Goal: Task Accomplishment & Management: Manage account settings

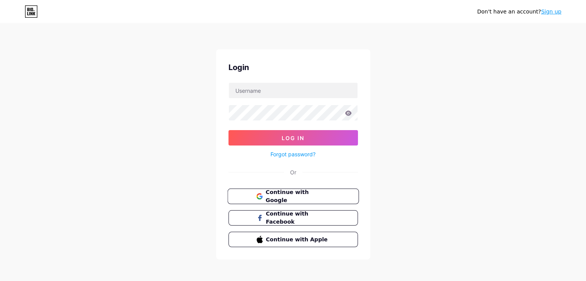
click at [292, 194] on span "Continue with Google" at bounding box center [298, 196] width 64 height 17
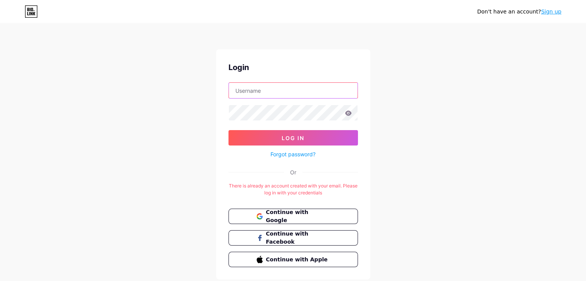
click at [279, 87] on input "text" at bounding box center [293, 90] width 129 height 15
type input "[EMAIL_ADDRESS][DOMAIN_NAME]"
click at [309, 155] on link "Forgot password?" at bounding box center [293, 154] width 45 height 8
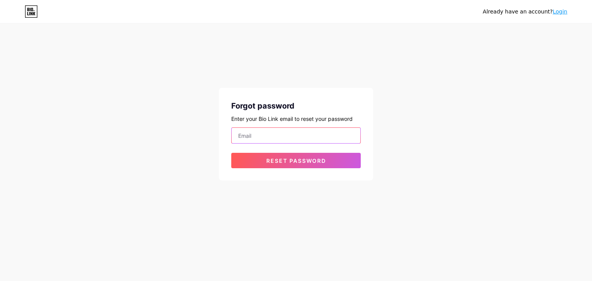
click at [290, 138] on input "email" at bounding box center [296, 135] width 129 height 15
drag, startPoint x: 283, startPoint y: 135, endPoint x: 244, endPoint y: 131, distance: 38.8
click at [244, 131] on input "086 8580003" at bounding box center [296, 135] width 129 height 15
type input "6 858000308"
drag, startPoint x: 274, startPoint y: 133, endPoint x: 201, endPoint y: 118, distance: 74.4
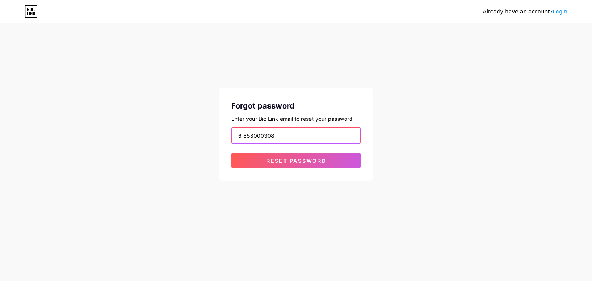
click at [201, 118] on div "Already have an account? Login Forgot password Enter your Bio Link email to res…" at bounding box center [296, 102] width 592 height 205
click at [273, 131] on input "email" at bounding box center [296, 135] width 129 height 15
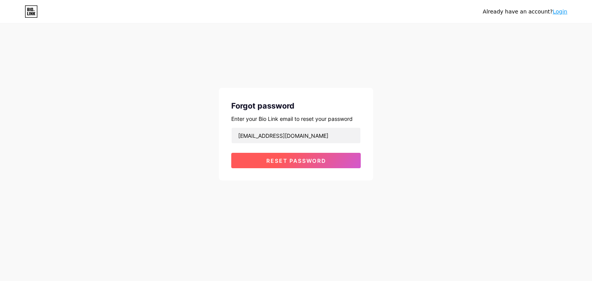
click at [282, 155] on button "Reset password" at bounding box center [296, 160] width 130 height 15
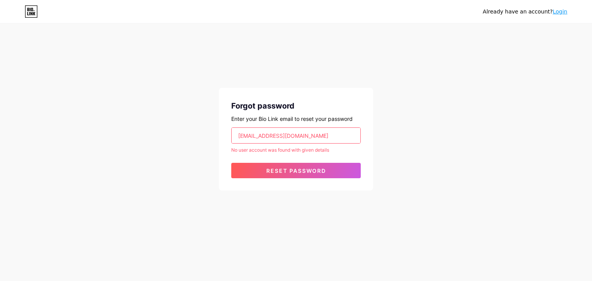
drag, startPoint x: 325, startPoint y: 131, endPoint x: 182, endPoint y: 139, distance: 143.2
click at [182, 139] on div "Already have an account? Login Forgot password Enter your Bio Link email to res…" at bounding box center [296, 107] width 592 height 215
click at [314, 134] on input "[EMAIL_ADDRESS][DOMAIN_NAME]" at bounding box center [296, 135] width 129 height 15
click at [323, 133] on input "[EMAIL_ADDRESS][DOMAIN_NAME]" at bounding box center [296, 135] width 129 height 15
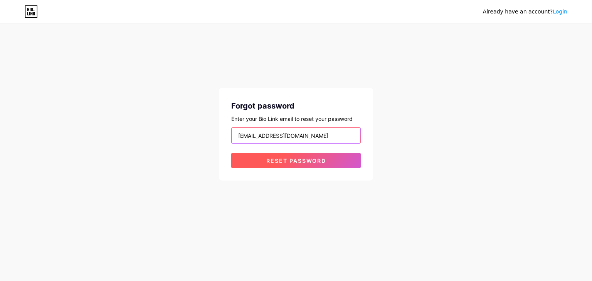
type input "[EMAIL_ADDRESS][DOMAIN_NAME]"
click at [320, 161] on span "Reset password" at bounding box center [296, 161] width 60 height 7
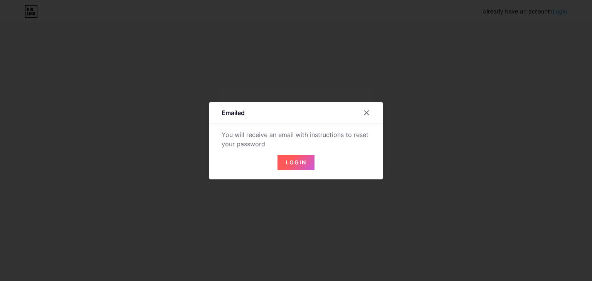
click at [293, 160] on span "Login" at bounding box center [296, 162] width 21 height 7
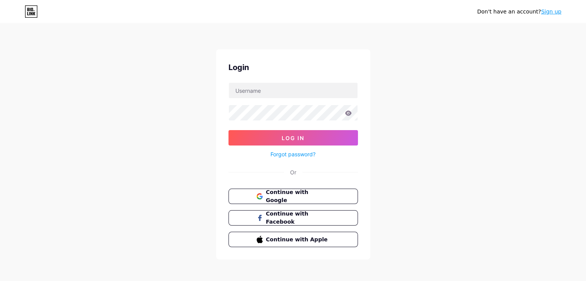
click at [244, 81] on div "Login Log In Forgot password? Or Continue with Google Continue with Facebook Co…" at bounding box center [293, 154] width 154 height 210
click at [248, 88] on input "text" at bounding box center [293, 90] width 129 height 15
type input "[EMAIL_ADDRESS][DOMAIN_NAME]"
click at [302, 154] on link "Forgot password?" at bounding box center [293, 154] width 45 height 8
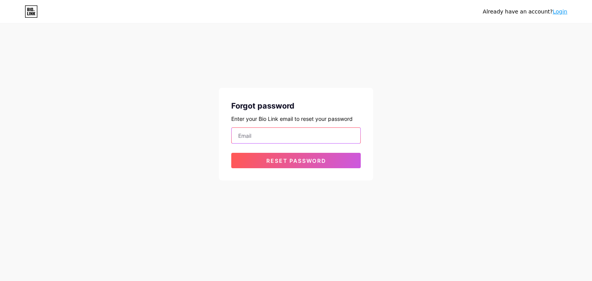
click at [263, 130] on input "email" at bounding box center [296, 135] width 129 height 15
type input "[EMAIL_ADDRESS][DOMAIN_NAME]"
click at [231, 153] on button "Reset password" at bounding box center [296, 160] width 130 height 15
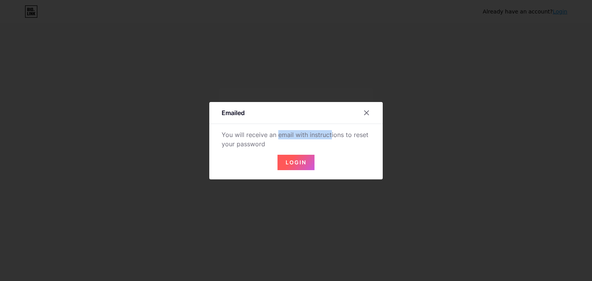
drag, startPoint x: 269, startPoint y: 134, endPoint x: 306, endPoint y: 133, distance: 36.6
click at [306, 133] on div "You will receive an email with instructions to reset your password" at bounding box center [296, 139] width 149 height 19
click at [284, 160] on button "Login" at bounding box center [296, 162] width 37 height 15
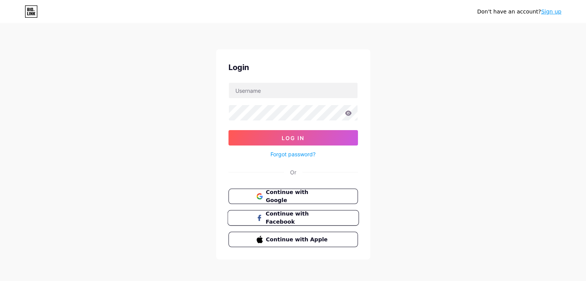
click at [307, 215] on span "Continue with Facebook" at bounding box center [298, 218] width 64 height 17
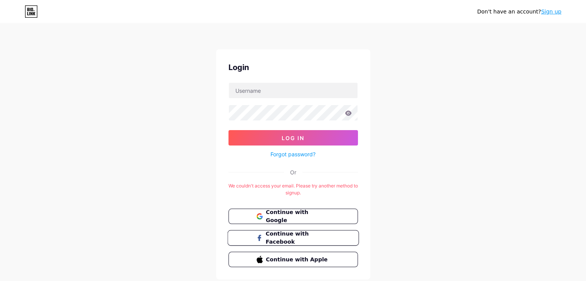
click at [298, 242] on button "Continue with Facebook" at bounding box center [292, 239] width 131 height 16
